Goal: Task Accomplishment & Management: Use online tool/utility

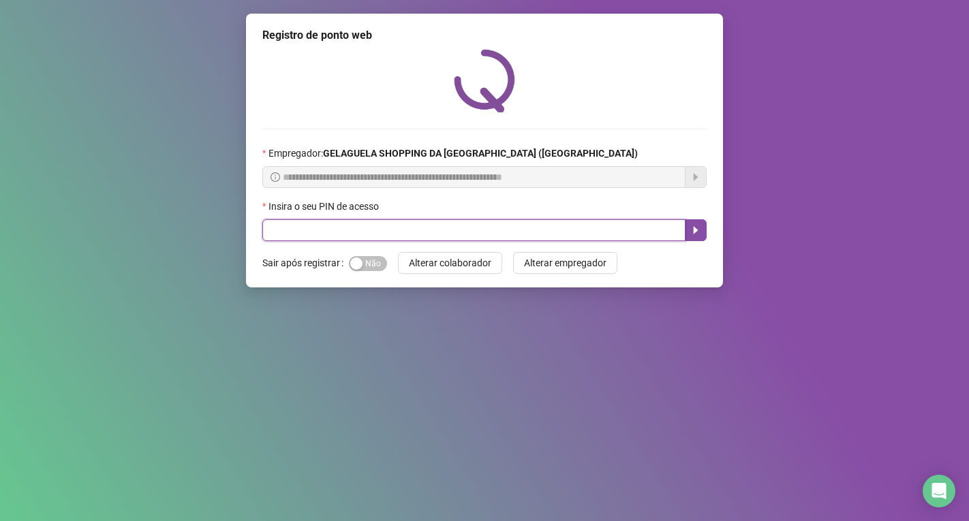
click at [284, 234] on input "text" at bounding box center [473, 230] width 423 height 22
type input "*****"
click at [690, 234] on icon "caret-right" at bounding box center [695, 230] width 11 height 11
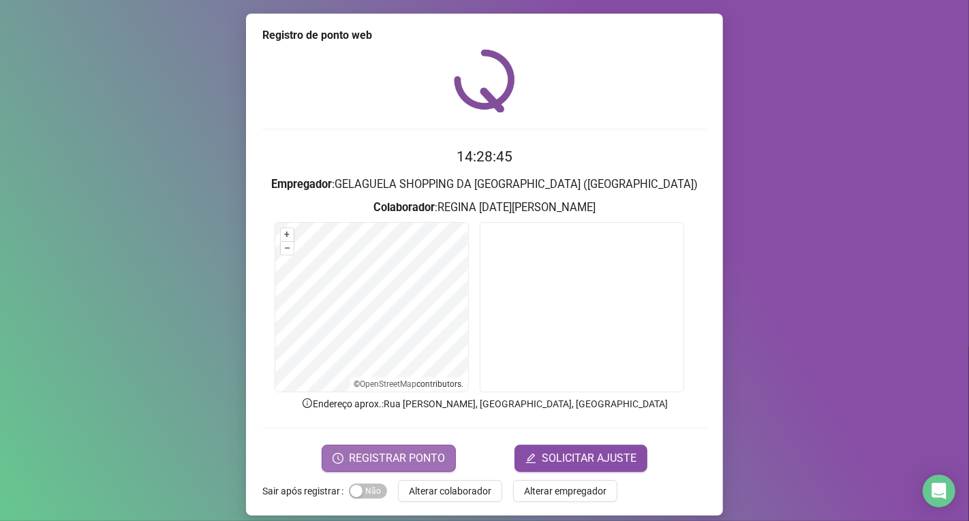
click at [420, 459] on span "REGISTRAR PONTO" at bounding box center [397, 458] width 96 height 16
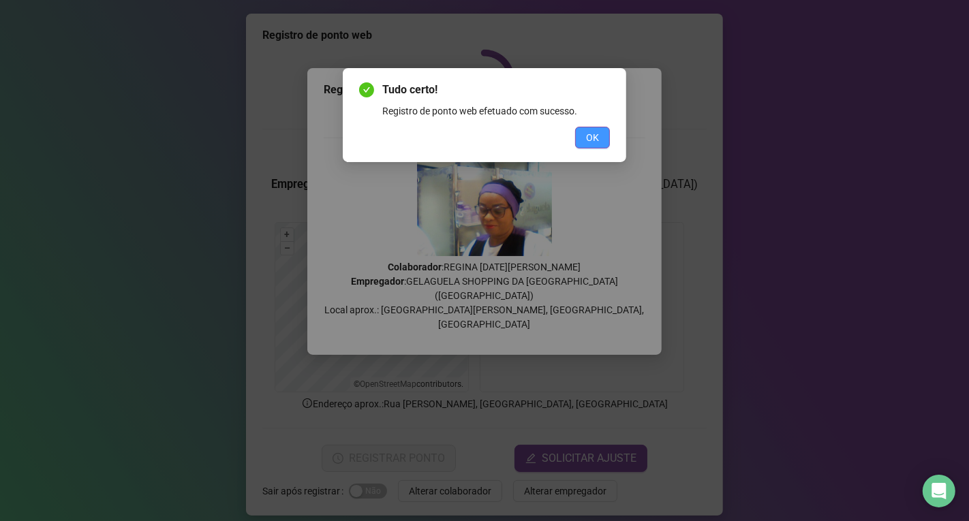
click at [592, 138] on span "OK" at bounding box center [592, 137] width 13 height 15
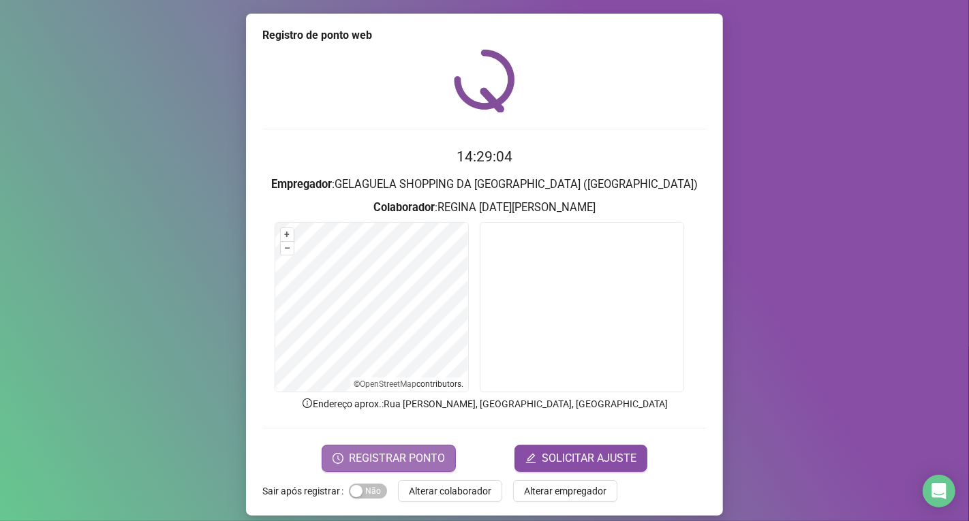
click at [418, 459] on span "REGISTRAR PONTO" at bounding box center [397, 458] width 96 height 16
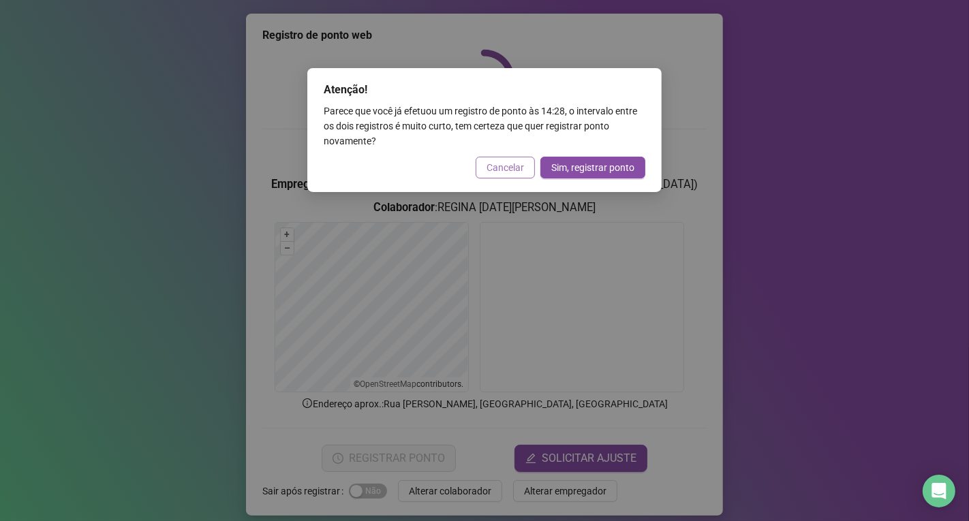
click at [516, 168] on span "Cancelar" at bounding box center [505, 167] width 37 height 15
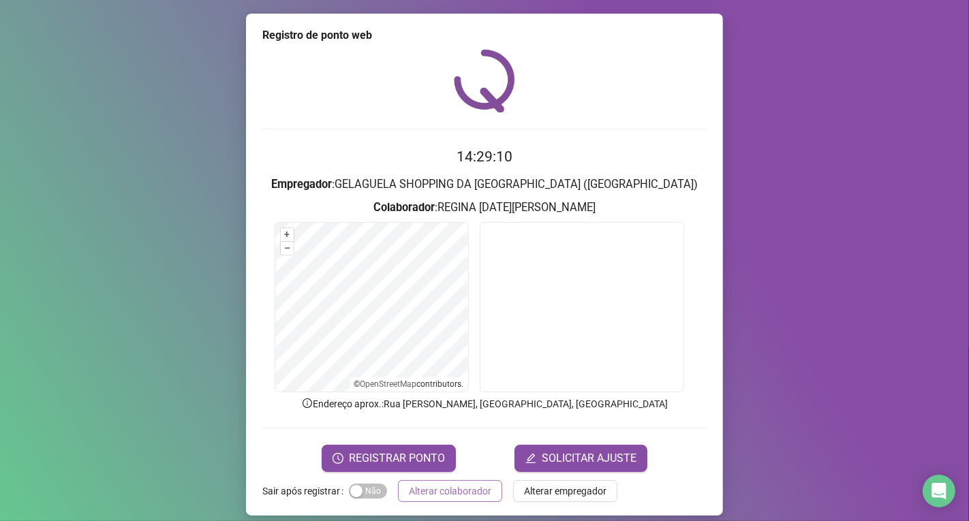
click at [480, 485] on span "Alterar colaborador" at bounding box center [450, 491] width 82 height 15
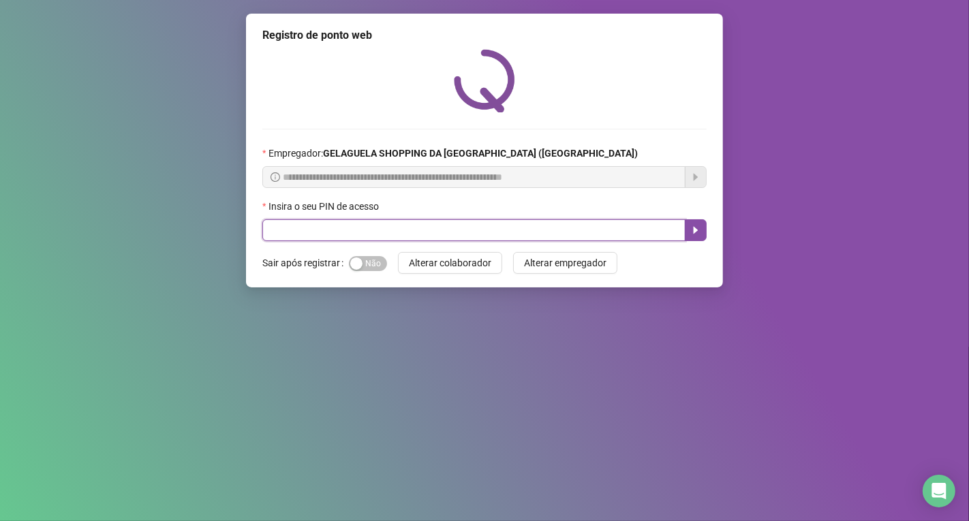
click at [440, 230] on input "text" at bounding box center [473, 230] width 423 height 22
drag, startPoint x: 432, startPoint y: 237, endPoint x: 438, endPoint y: 233, distance: 7.4
click at [432, 236] on input "text" at bounding box center [473, 230] width 423 height 22
type input "*****"
click at [697, 234] on icon "caret-right" at bounding box center [695, 230] width 11 height 11
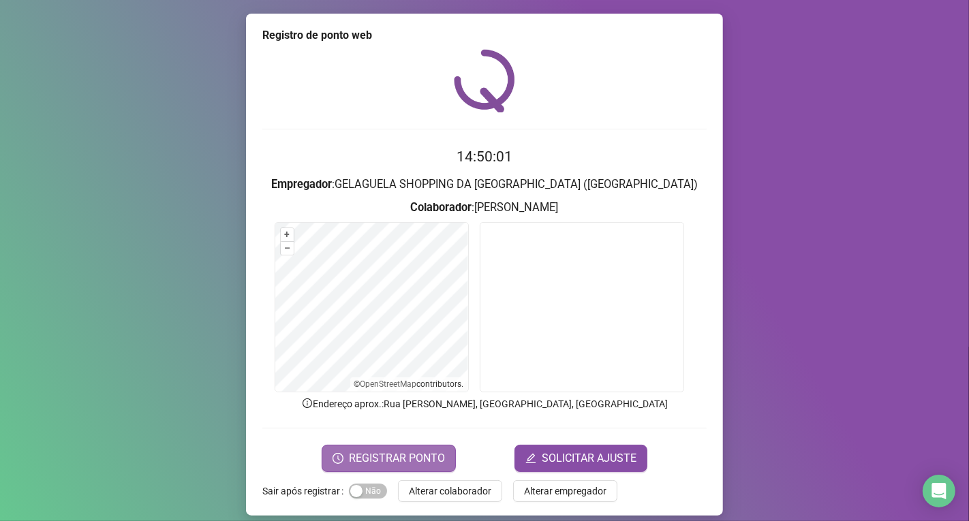
click at [383, 455] on span "REGISTRAR PONTO" at bounding box center [397, 458] width 96 height 16
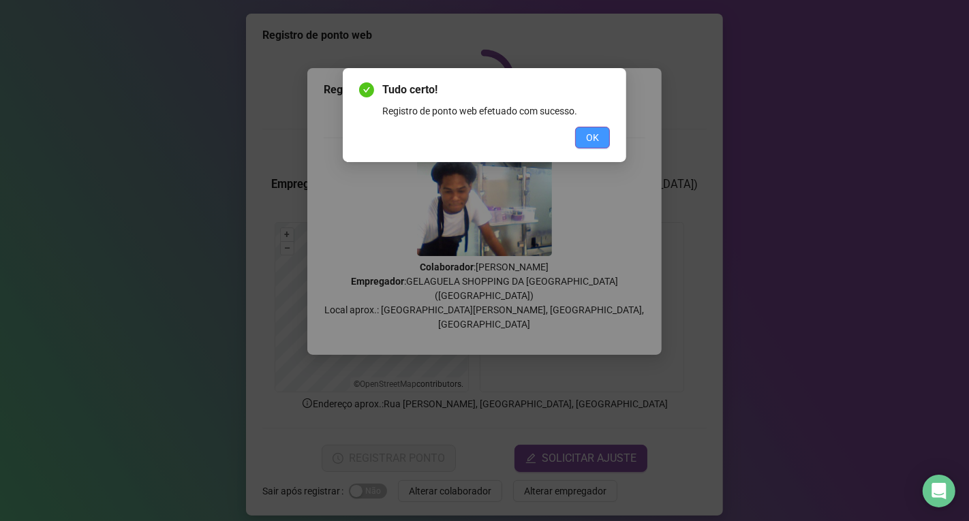
click at [579, 141] on button "OK" at bounding box center [592, 138] width 35 height 22
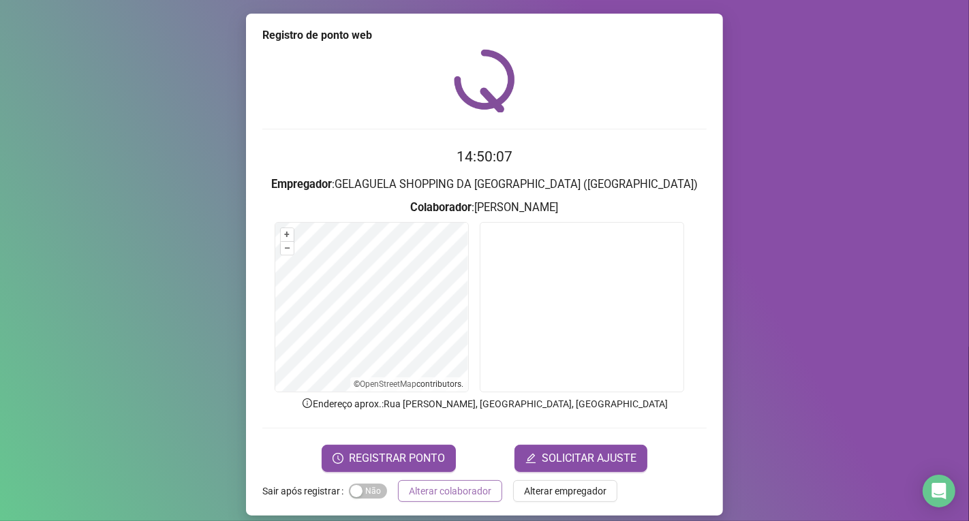
click at [446, 481] on button "Alterar colaborador" at bounding box center [450, 491] width 104 height 22
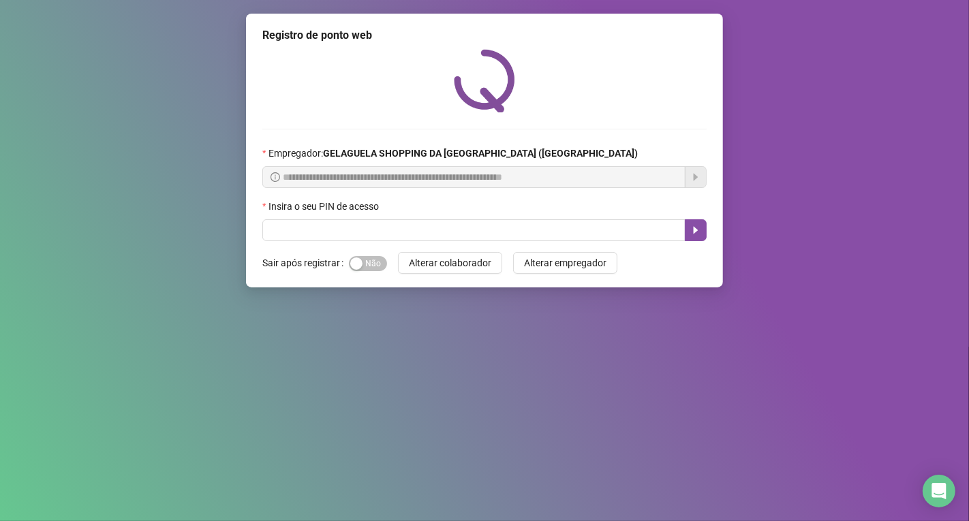
click at [394, 217] on div "Insira o seu PIN de acesso" at bounding box center [484, 209] width 444 height 20
click at [394, 227] on input "text" at bounding box center [473, 230] width 423 height 22
type input "*****"
click at [698, 241] on button "button" at bounding box center [696, 230] width 22 height 22
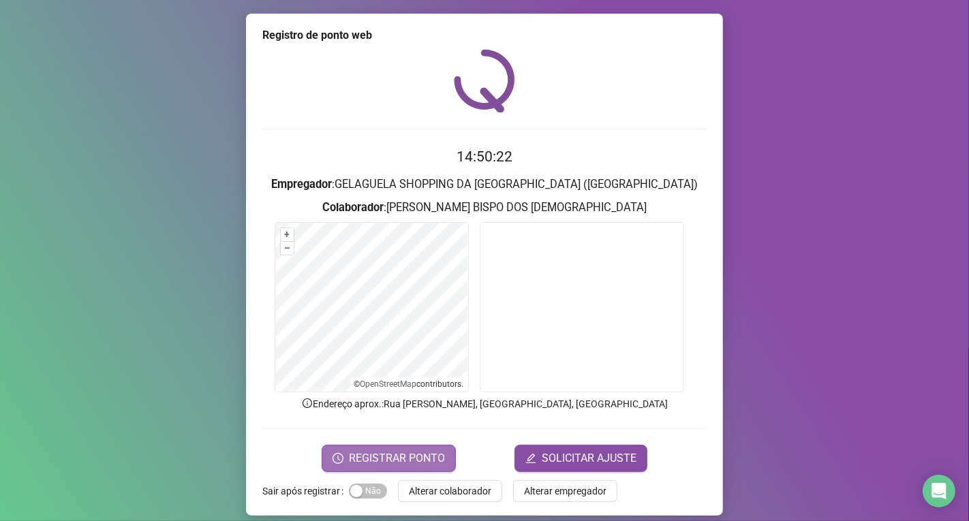
click at [414, 451] on span "REGISTRAR PONTO" at bounding box center [397, 458] width 96 height 16
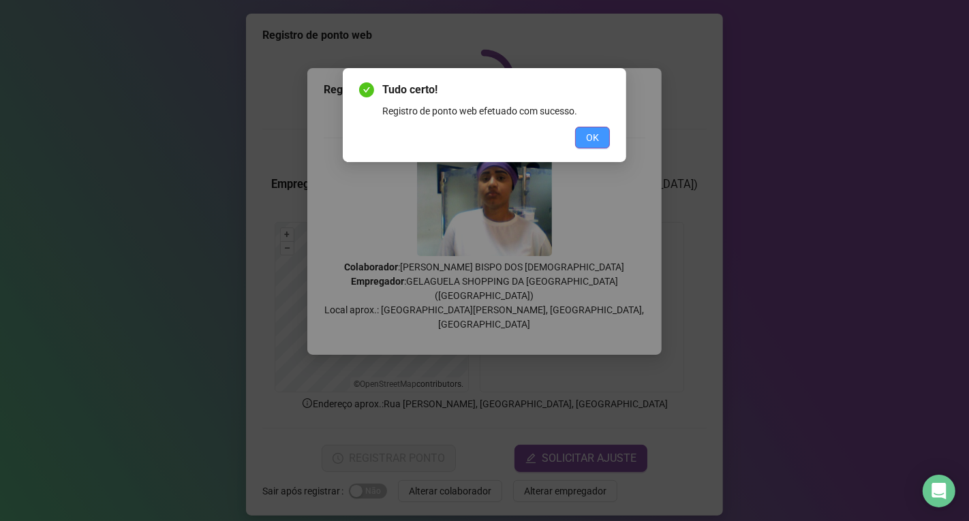
click at [597, 138] on span "OK" at bounding box center [592, 137] width 13 height 15
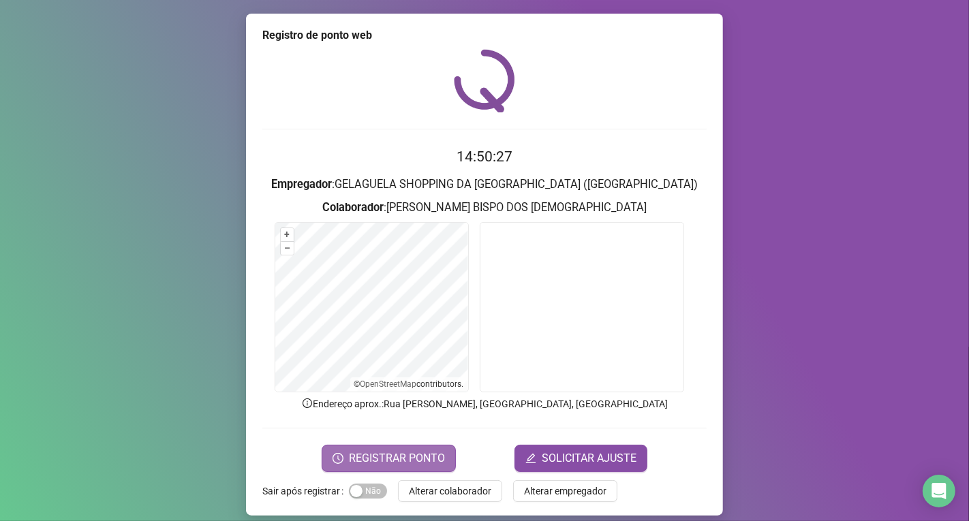
click at [401, 459] on span "REGISTRAR PONTO" at bounding box center [397, 458] width 96 height 16
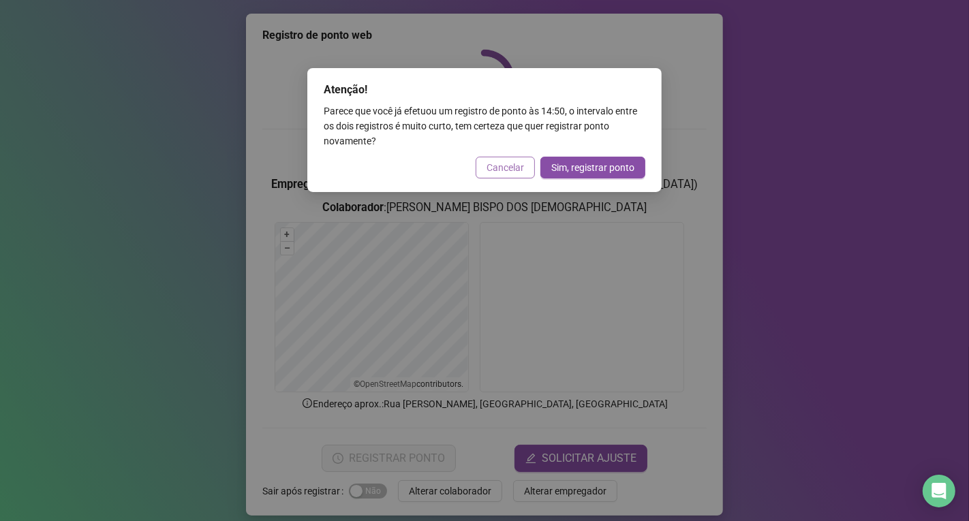
click at [502, 160] on span "Cancelar" at bounding box center [505, 167] width 37 height 15
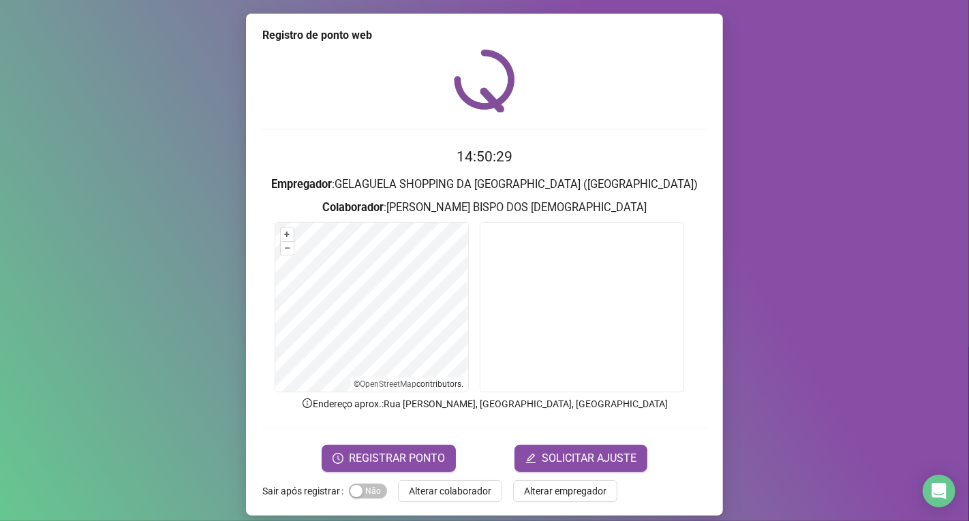
drag, startPoint x: 423, startPoint y: 460, endPoint x: 413, endPoint y: 438, distance: 24.4
click at [421, 460] on span "REGISTRAR PONTO" at bounding box center [397, 458] width 96 height 16
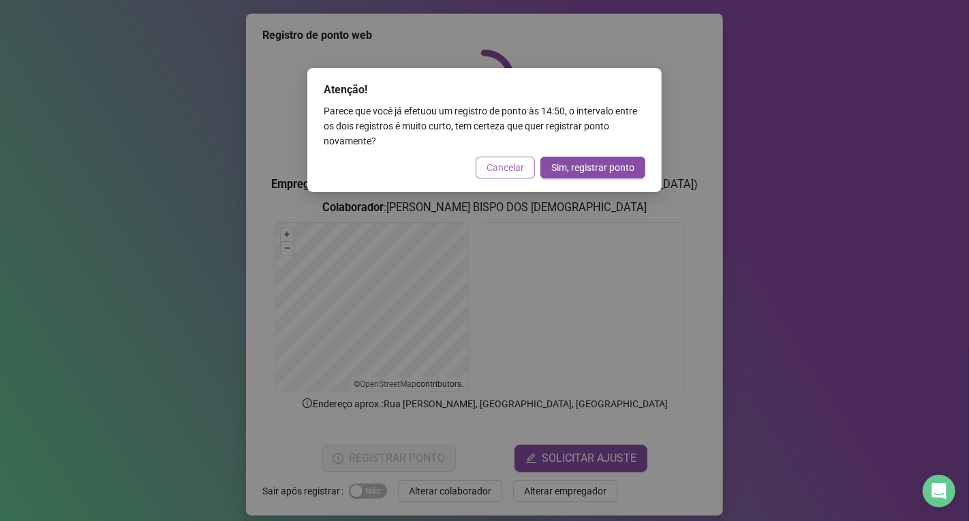
click at [495, 160] on span "Cancelar" at bounding box center [505, 167] width 37 height 15
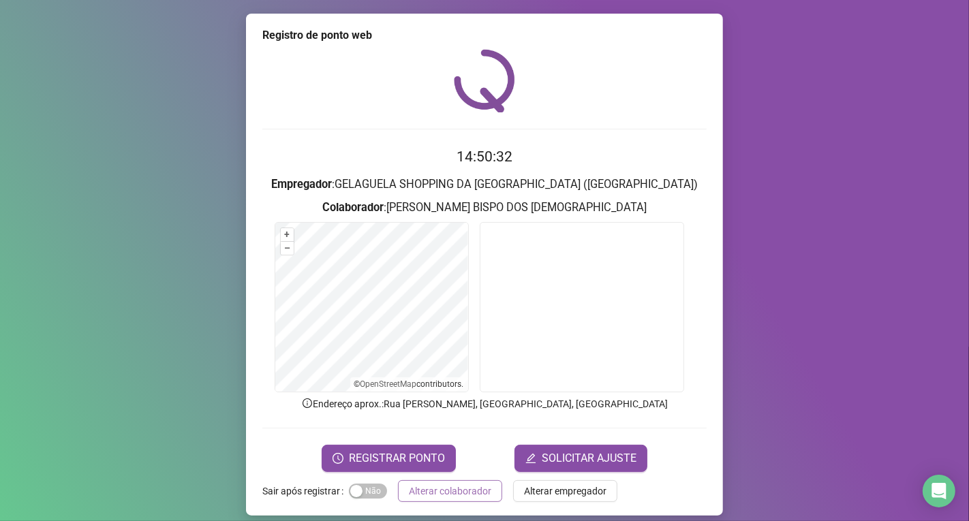
click at [432, 489] on span "Alterar colaborador" at bounding box center [450, 491] width 82 height 15
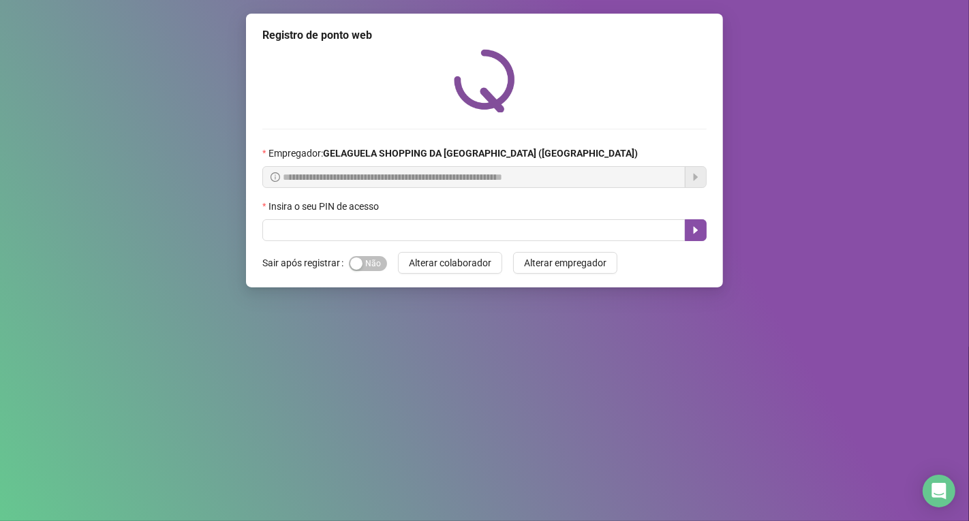
drag, startPoint x: 423, startPoint y: 487, endPoint x: 202, endPoint y: 467, distance: 222.4
click at [420, 487] on div "**********" at bounding box center [484, 260] width 969 height 521
